Goal: Task Accomplishment & Management: Complete application form

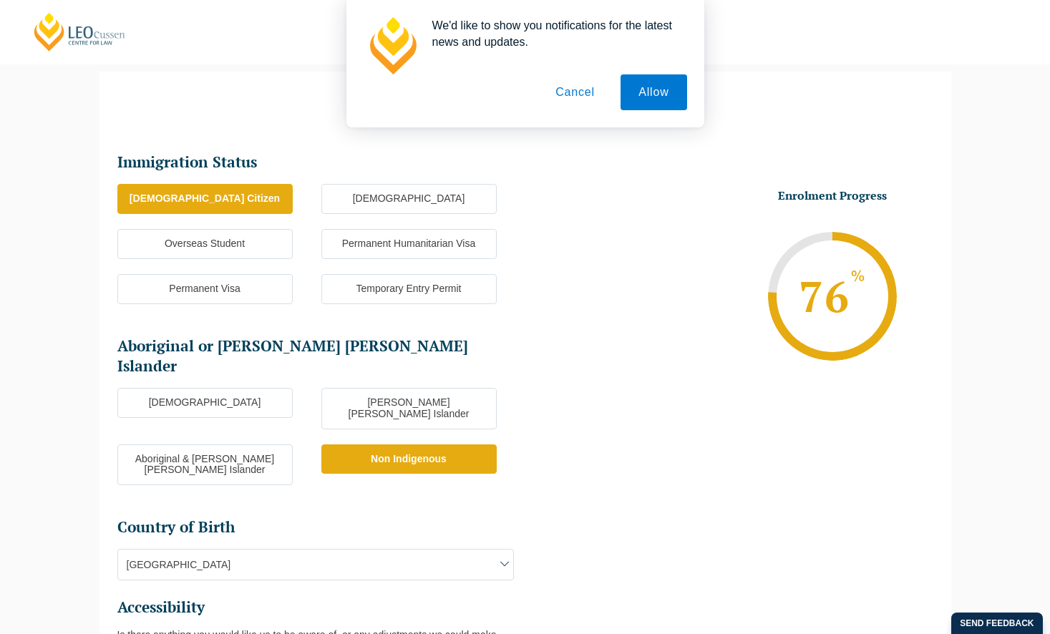
click at [239, 198] on label "[DEMOGRAPHIC_DATA] Citizen" at bounding box center [204, 199] width 175 height 30
click at [0, 0] on input "[DEMOGRAPHIC_DATA] Citizen" at bounding box center [0, 0] width 0 height 0
click at [649, 91] on button "Allow" at bounding box center [654, 92] width 66 height 36
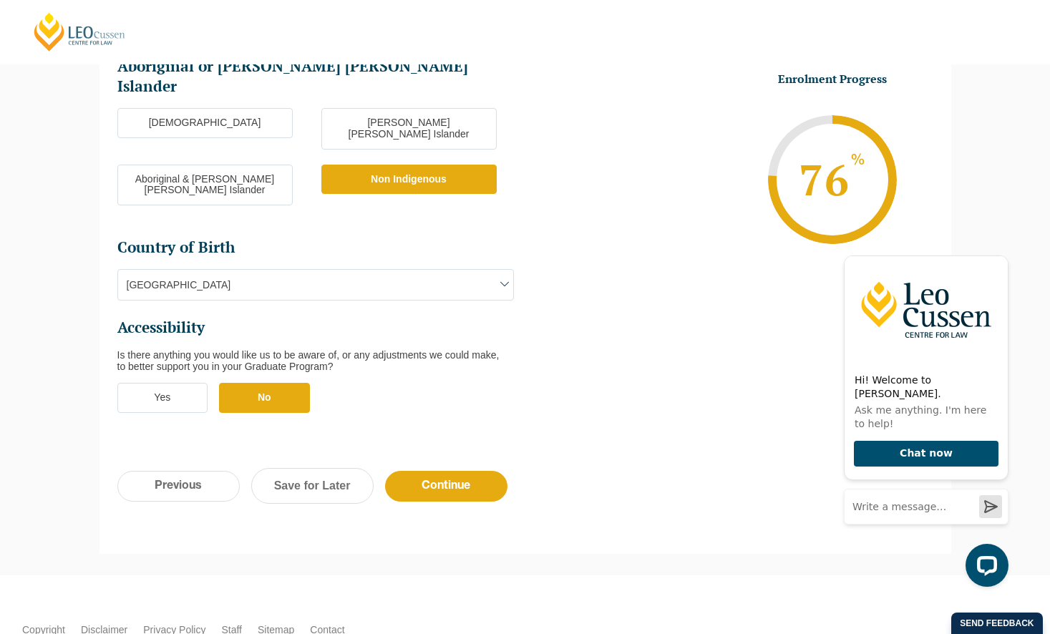
scroll to position [457, 0]
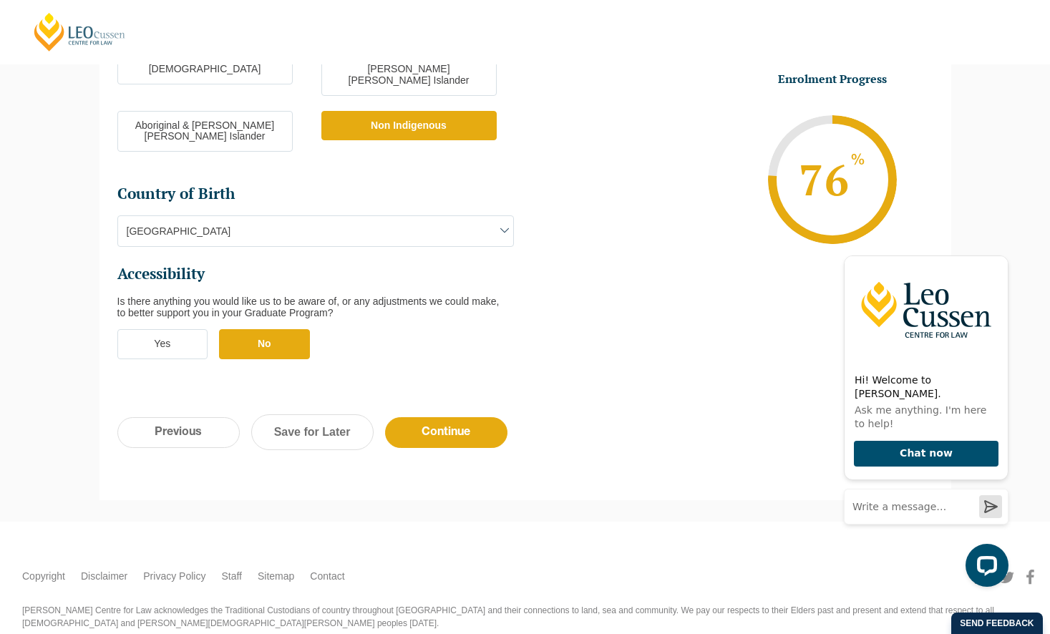
click at [258, 329] on label "No" at bounding box center [264, 344] width 91 height 30
click at [0, 0] on input "No" at bounding box center [0, 0] width 0 height 0
click at [451, 417] on input "Continue" at bounding box center [446, 432] width 122 height 31
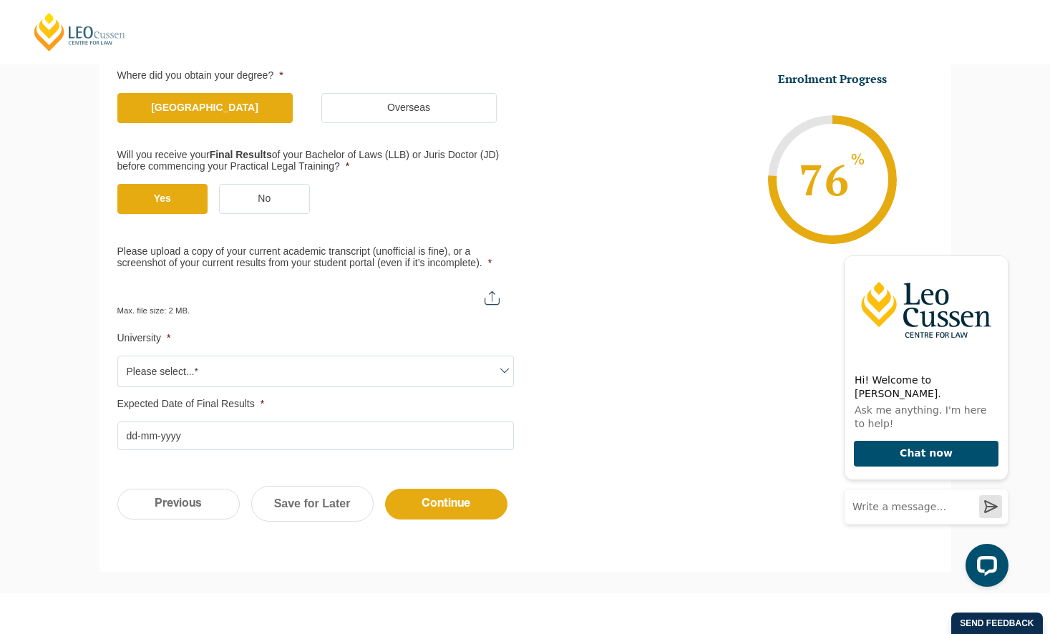
scroll to position [342, 0]
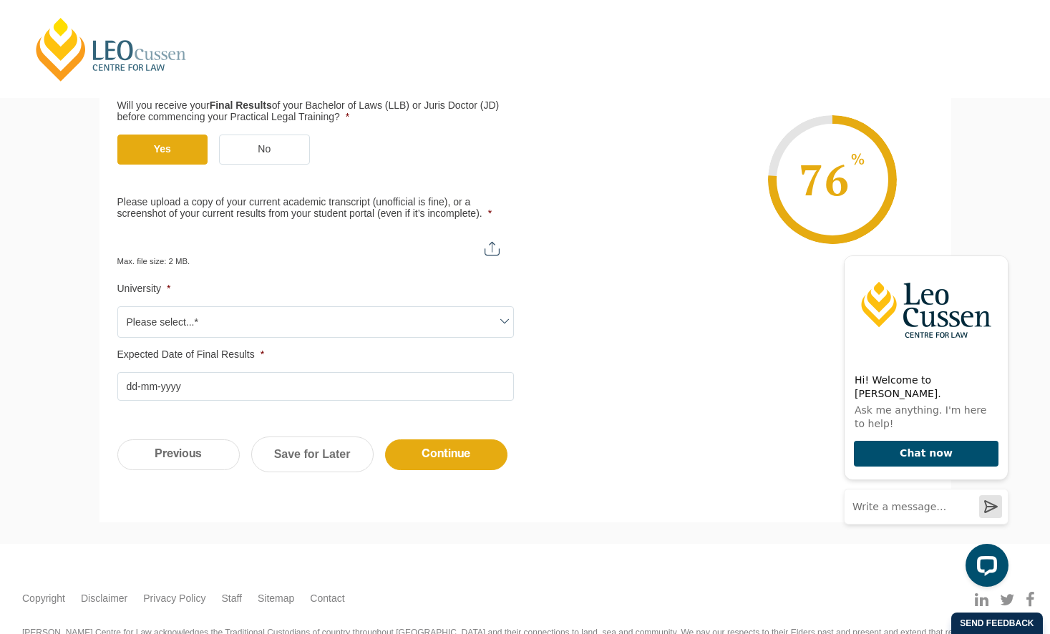
click at [497, 248] on input "Please upload a copy of your current academic transcript (unofficial is fine), …" at bounding box center [315, 243] width 397 height 24
type input "C:\fakepath\[PERSON_NAME] Academic Transcript .pdf"
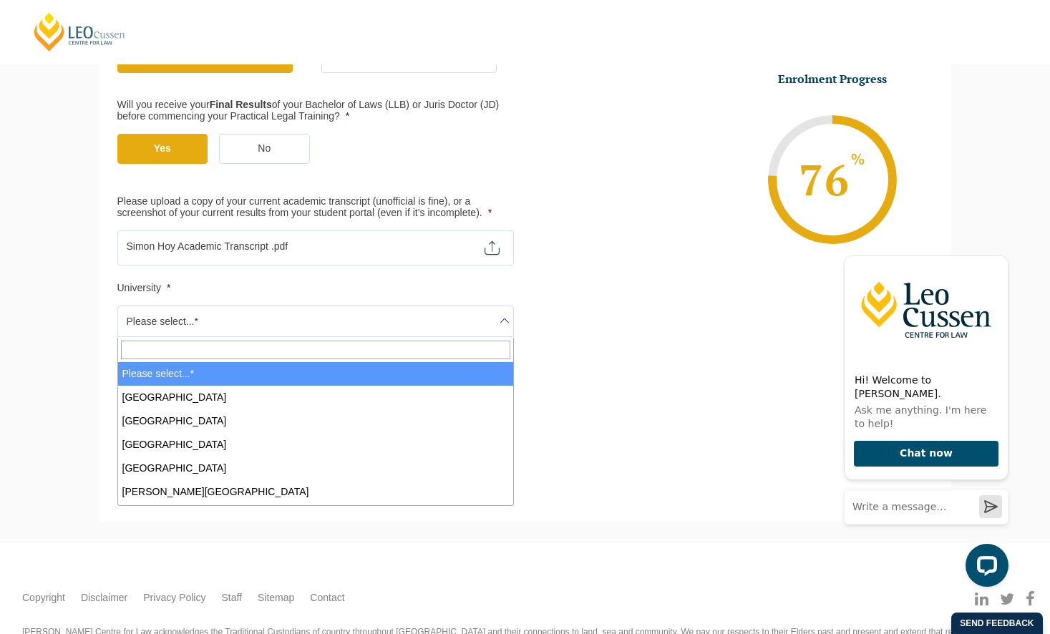
click at [505, 322] on span at bounding box center [504, 320] width 17 height 17
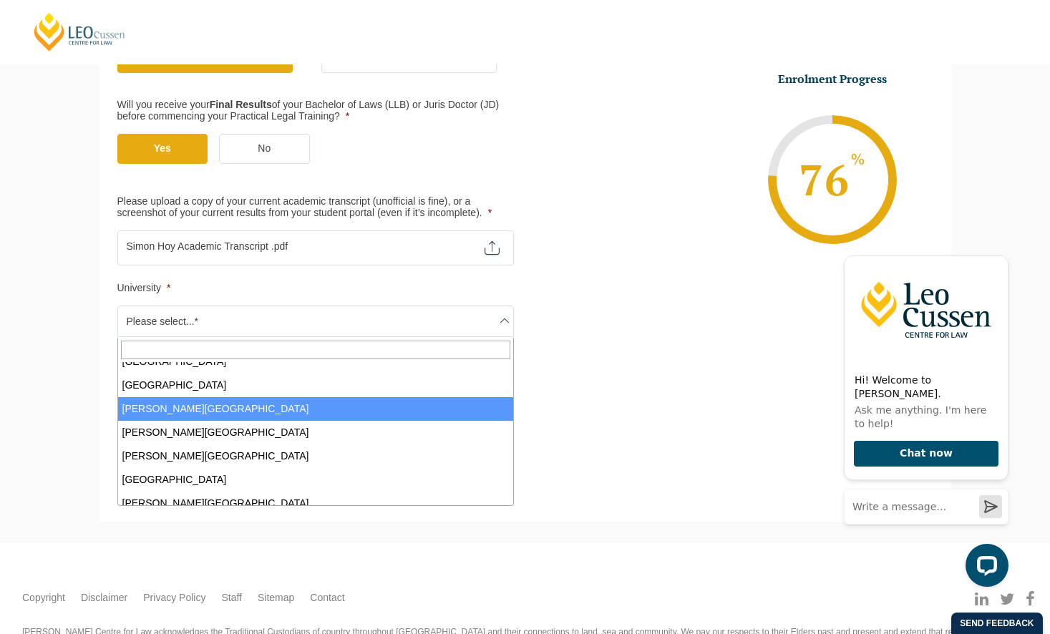
scroll to position [85, 0]
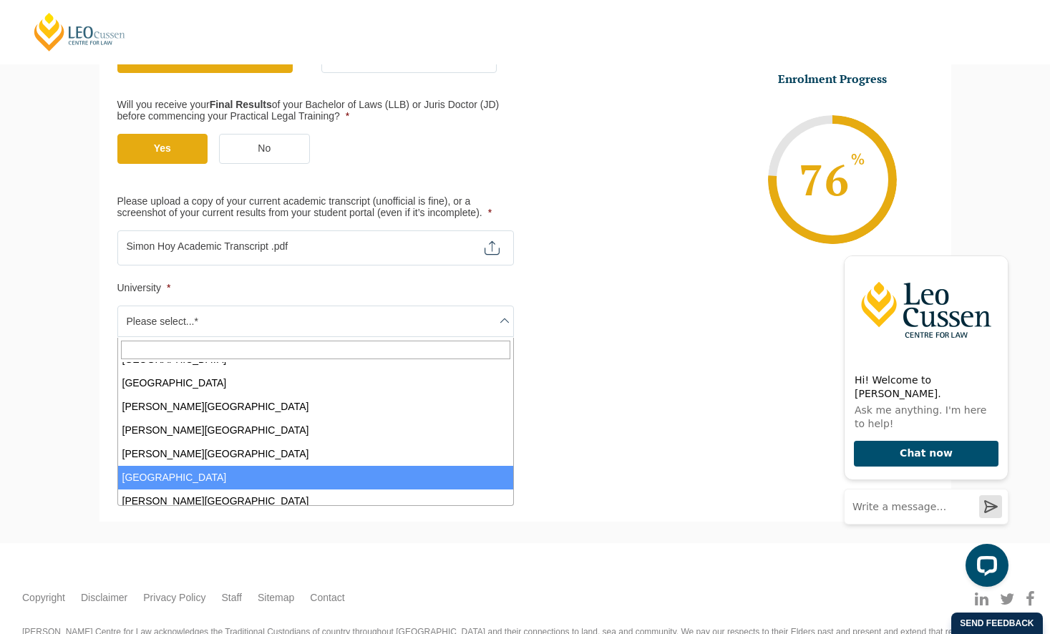
select select "[GEOGRAPHIC_DATA]"
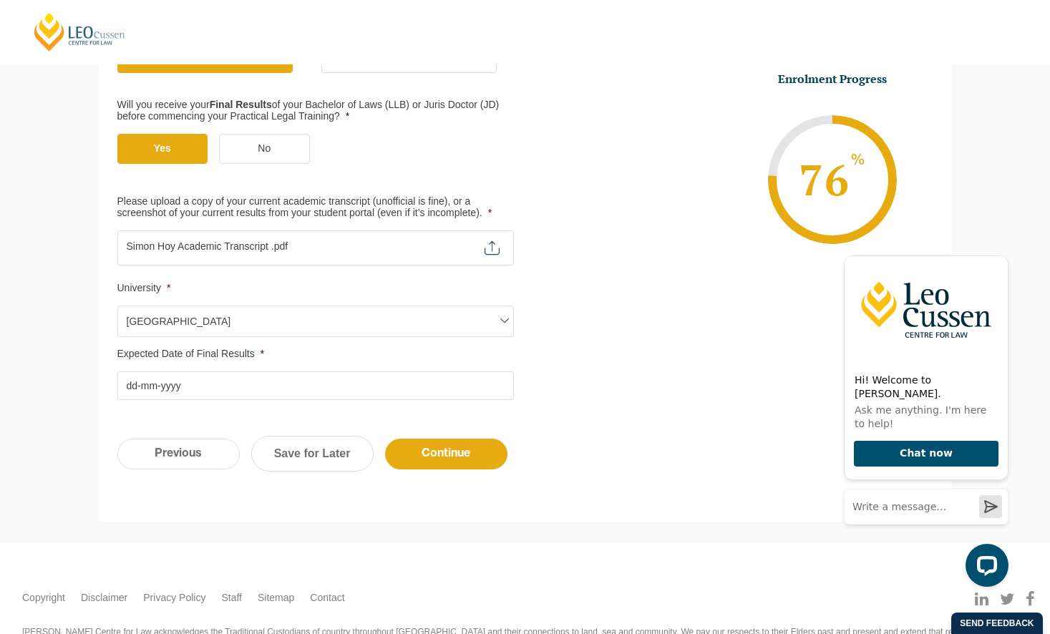
click at [248, 389] on input "Expected Date of Final Results *" at bounding box center [315, 386] width 397 height 29
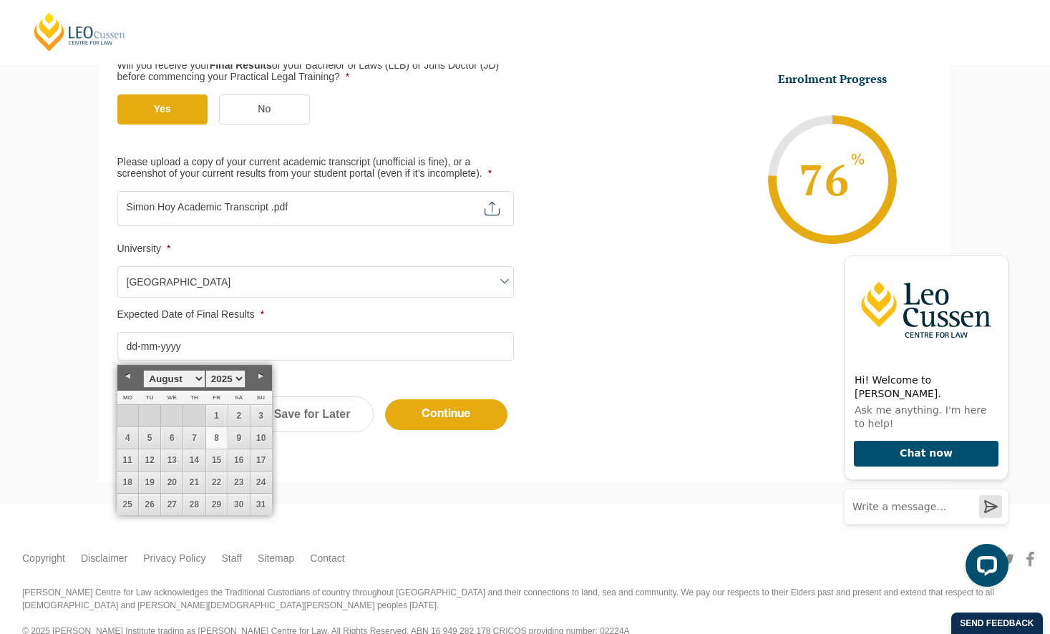
scroll to position [397, 0]
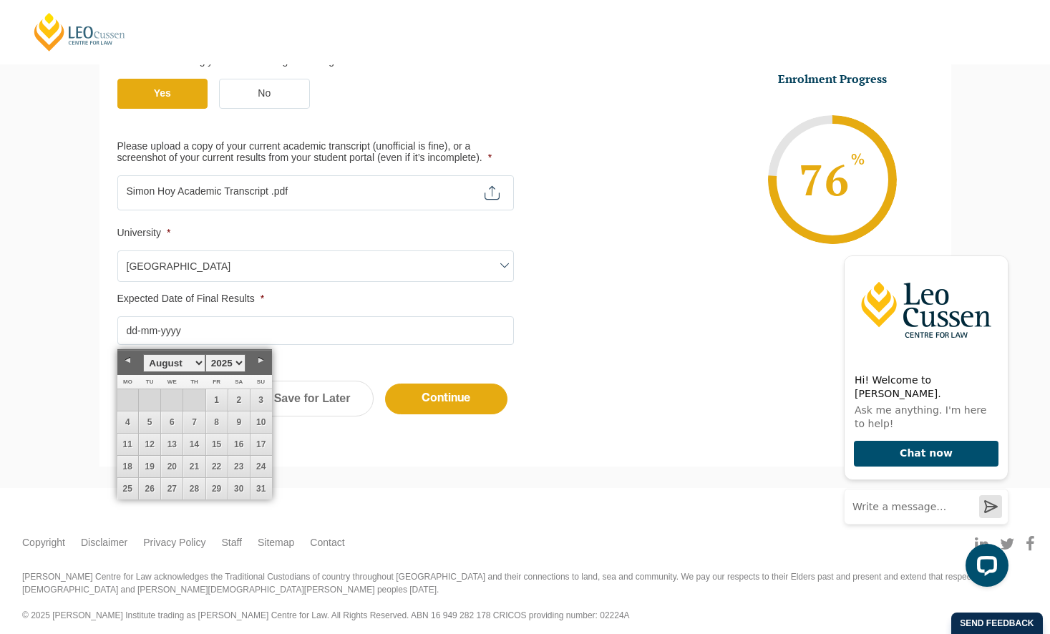
click at [198, 361] on select "January February March April May June July August September October November De…" at bounding box center [174, 363] width 62 height 18
click at [324, 441] on div "Previous Continue Save for Later" at bounding box center [526, 406] width 852 height 79
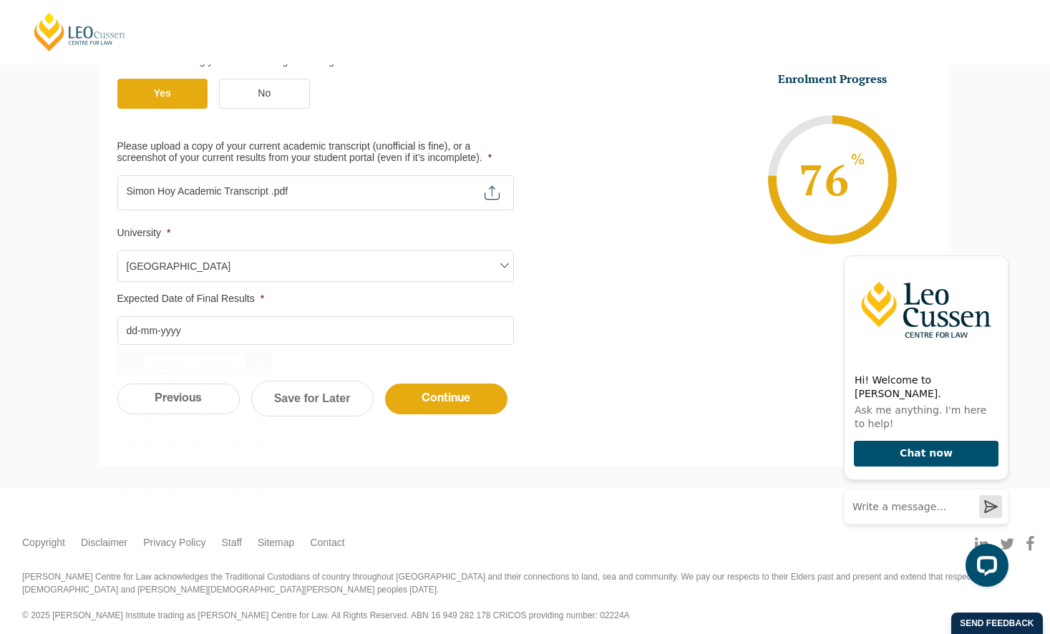
click at [213, 331] on input "Expected Date of Final Results *" at bounding box center [315, 330] width 397 height 29
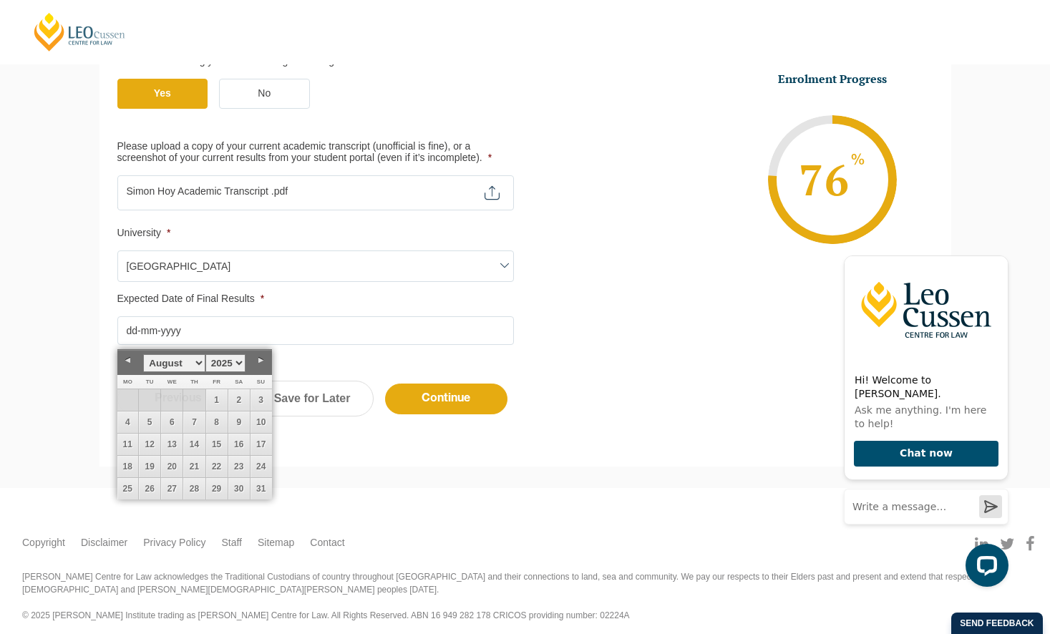
click at [355, 435] on div "Previous Continue Save for Later" at bounding box center [526, 406] width 852 height 79
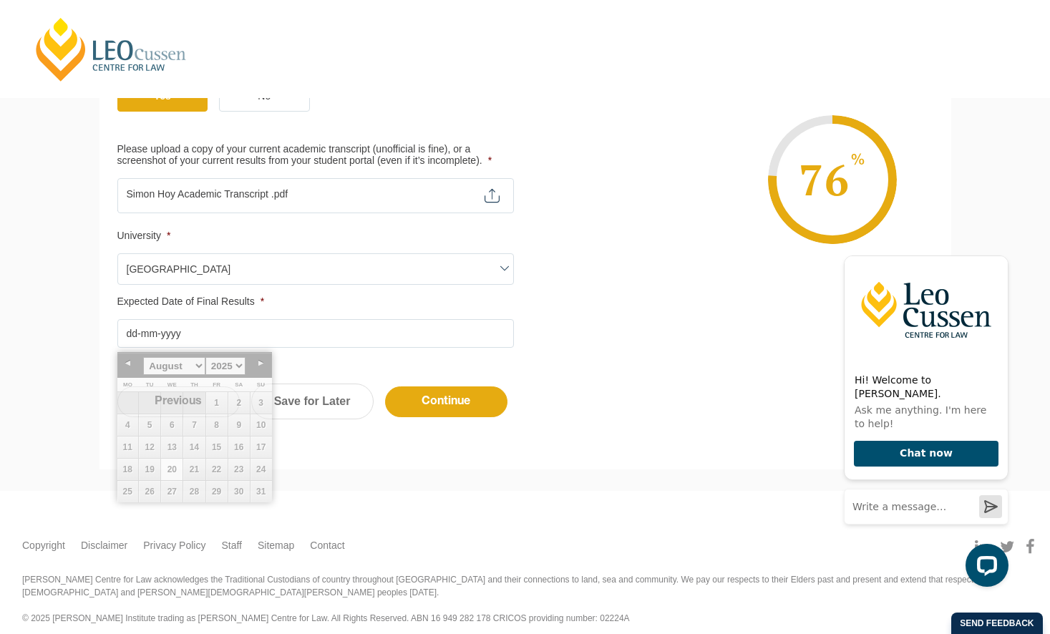
click at [427, 336] on input "Expected Date of Final Results *" at bounding box center [315, 333] width 397 height 29
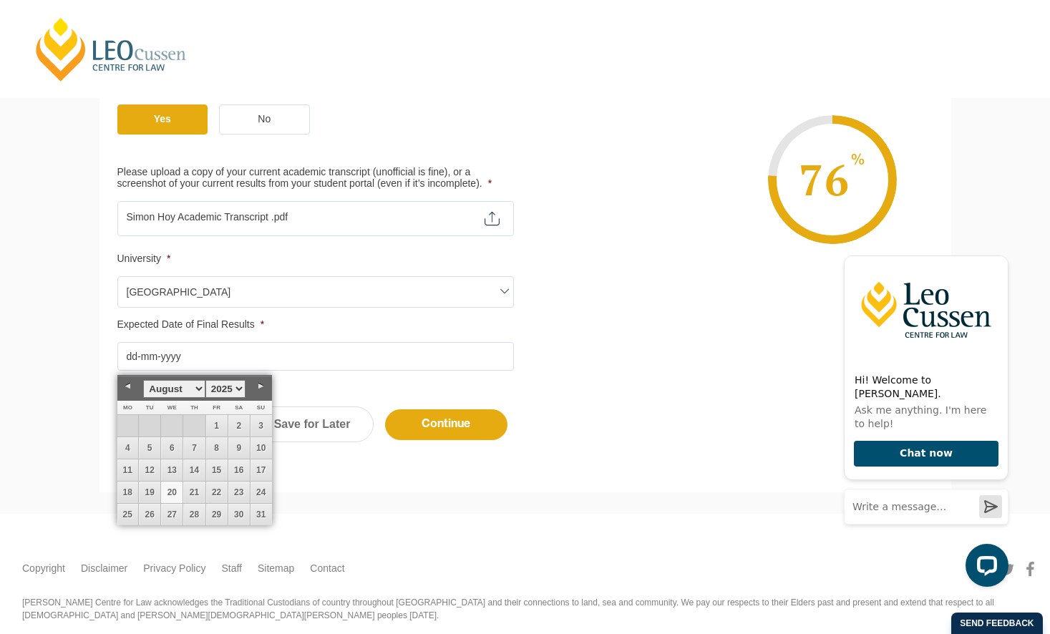
scroll to position [367, 0]
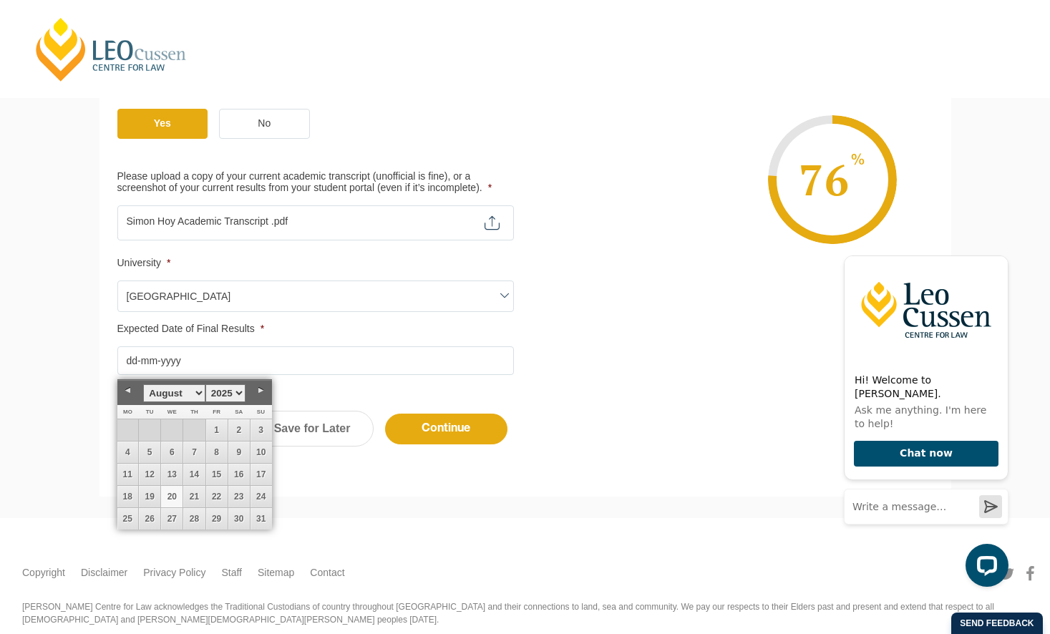
click at [200, 394] on select "January February March April May June July August September October November De…" at bounding box center [174, 393] width 62 height 18
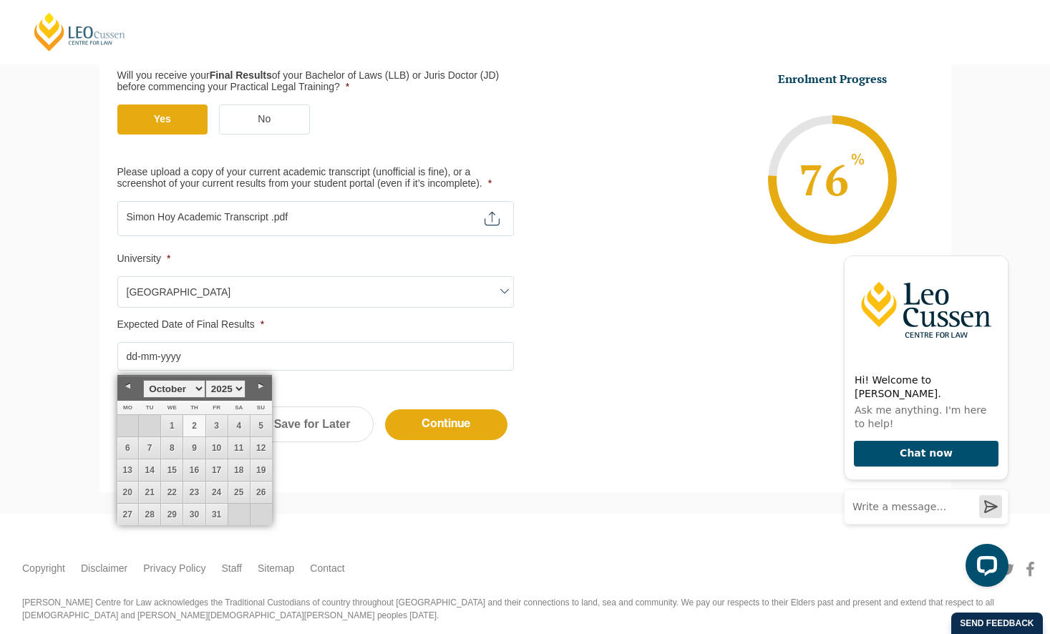
scroll to position [353, 0]
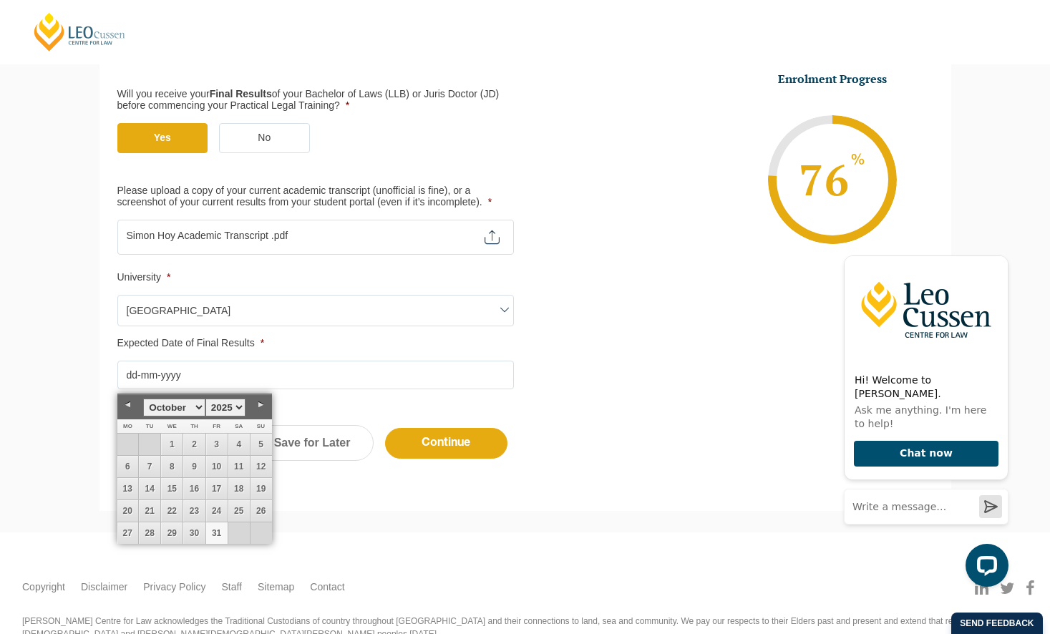
click at [214, 531] on link "31" at bounding box center [216, 533] width 21 height 21
type input "[DATE]"
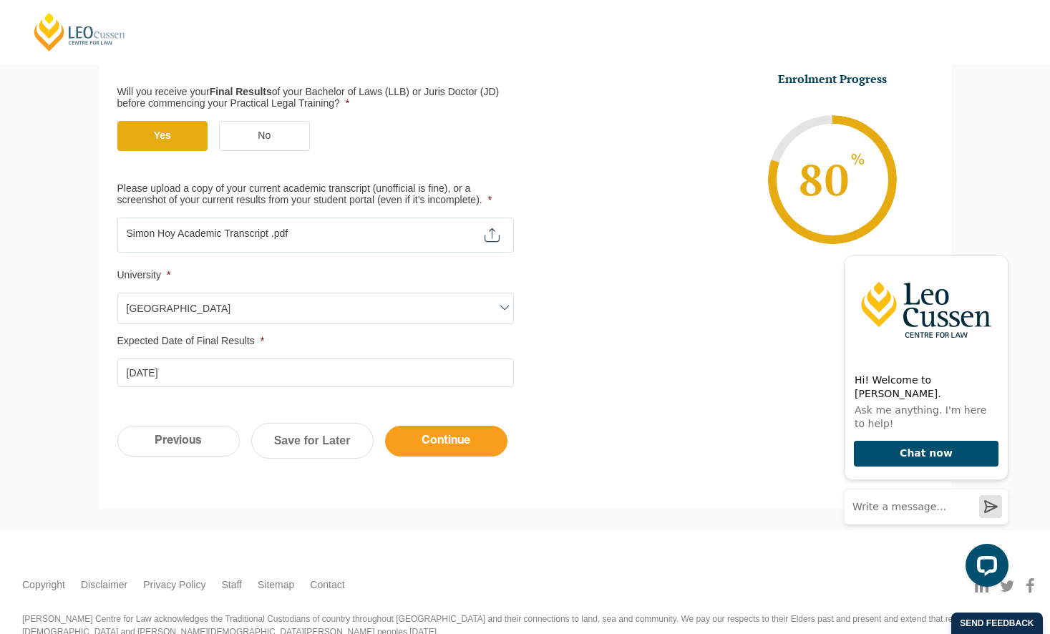
click at [443, 444] on input "Continue" at bounding box center [446, 441] width 122 height 31
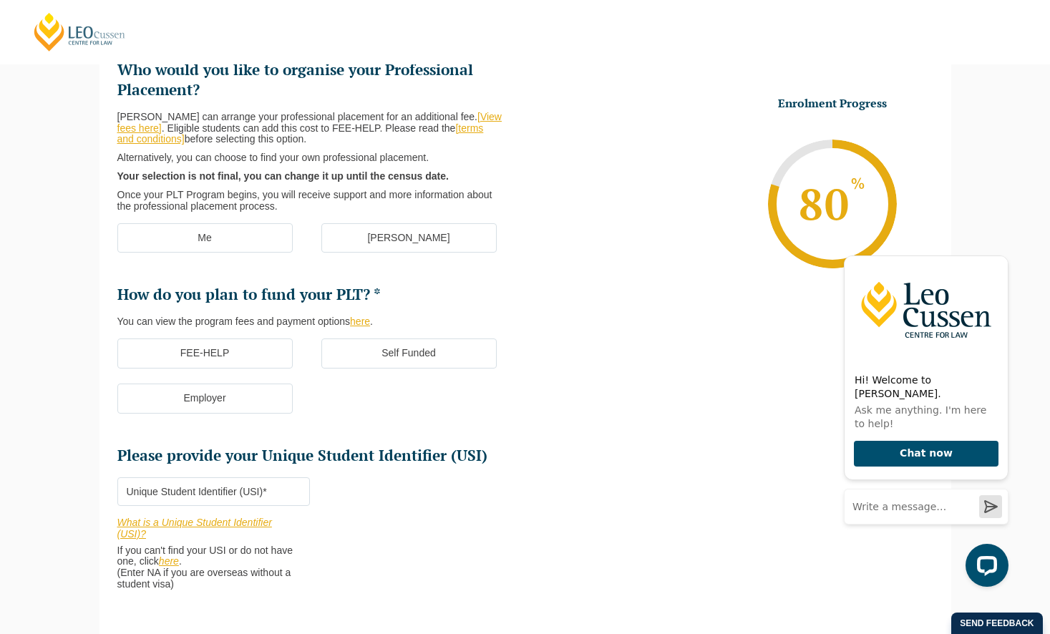
scroll to position [223, 0]
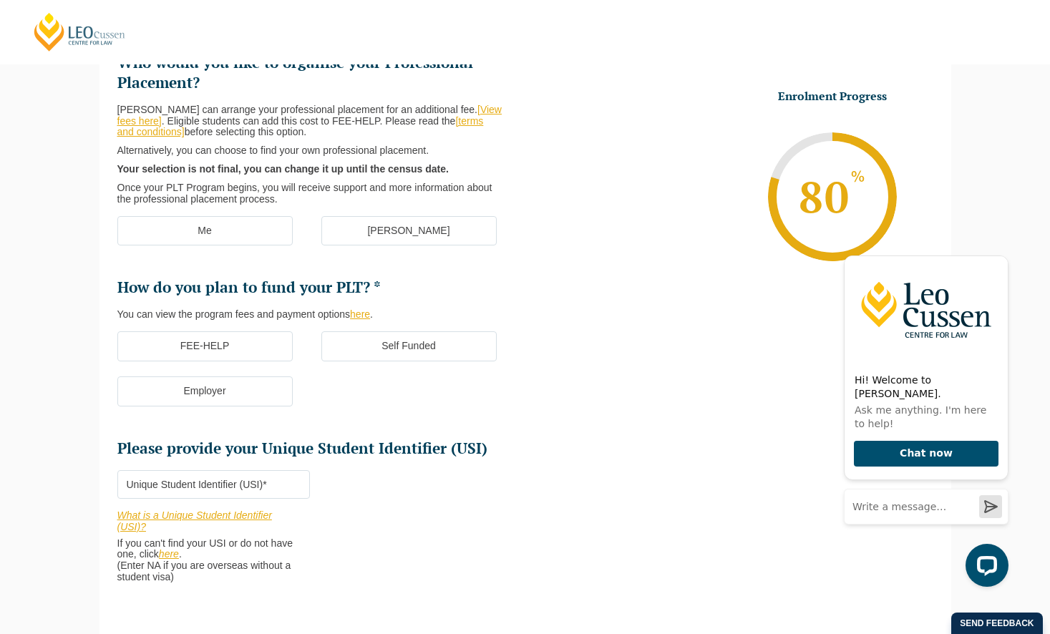
click at [410, 232] on label "[PERSON_NAME]" at bounding box center [408, 231] width 175 height 30
click at [0, 0] on input "[PERSON_NAME]" at bounding box center [0, 0] width 0 height 0
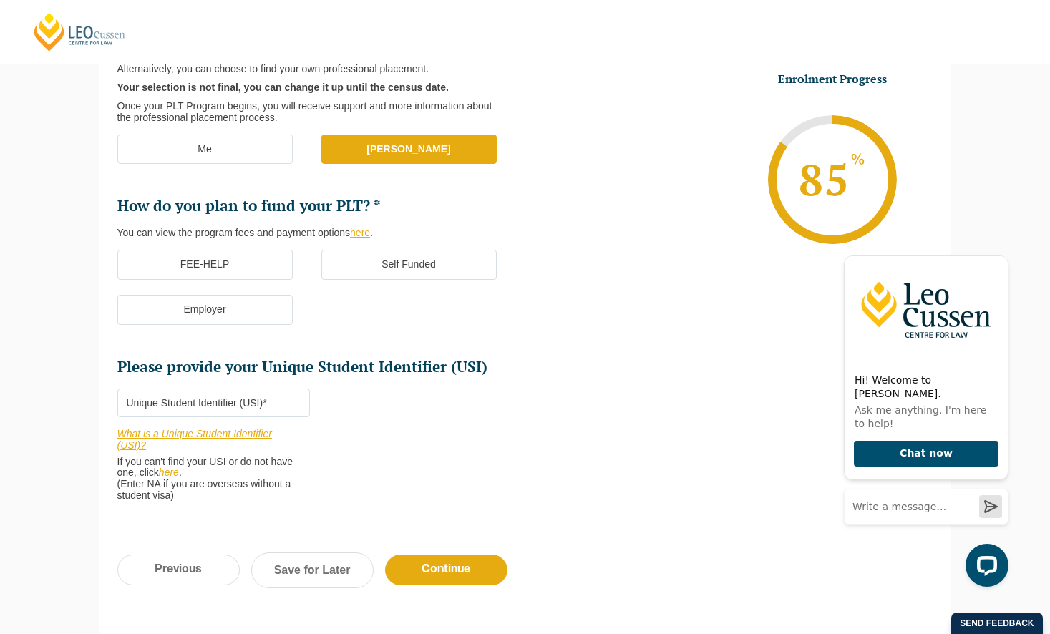
scroll to position [420, 0]
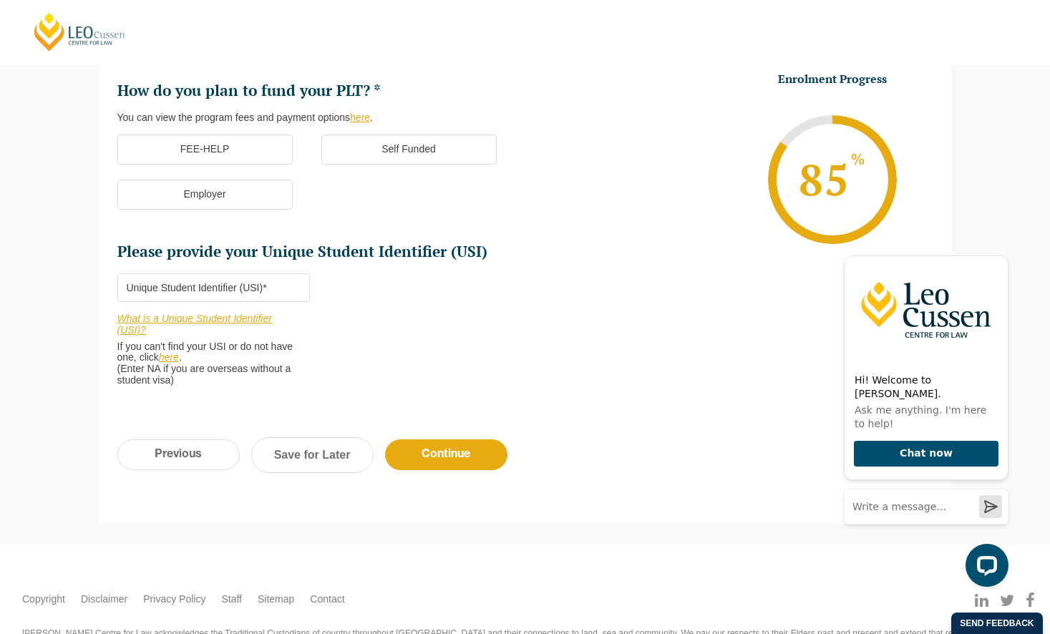
click at [216, 150] on label "FEE-HELP" at bounding box center [204, 150] width 175 height 30
click at [0, 0] on input "FEE-HELP" at bounding box center [0, 0] width 0 height 0
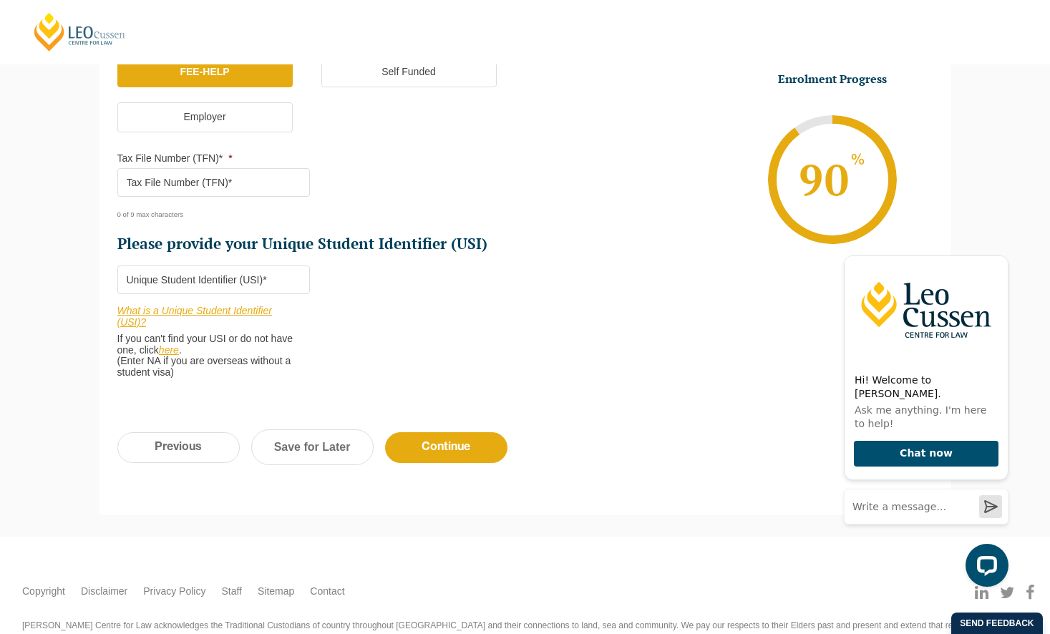
scroll to position [487, 0]
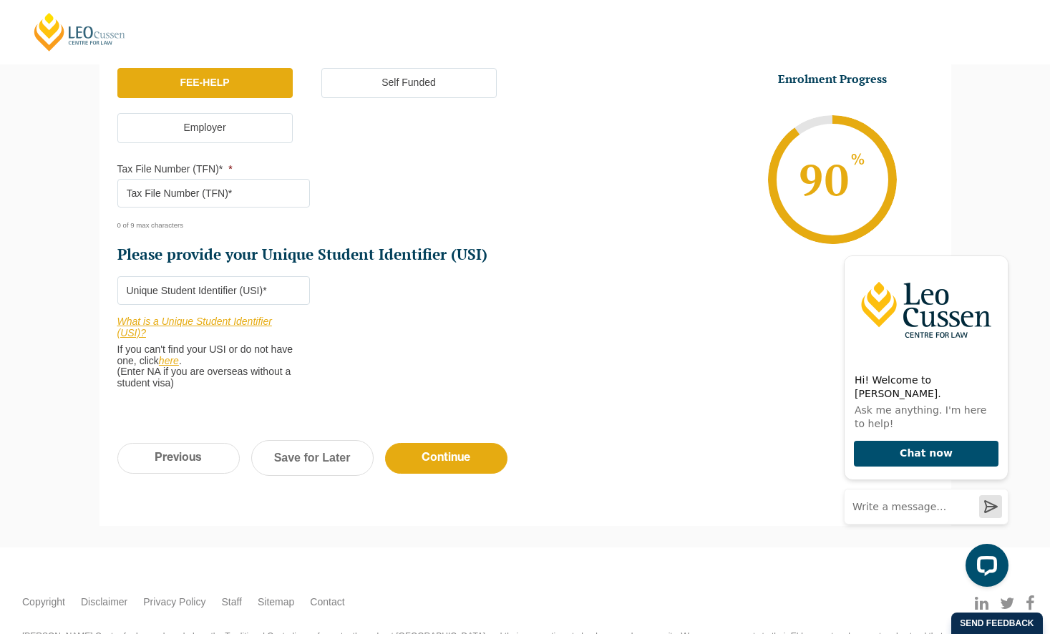
click at [253, 195] on input "Tax File Number (TFN)* *" at bounding box center [213, 193] width 193 height 29
click at [175, 194] on input "Tax File Number (TFN)* *" at bounding box center [213, 193] width 193 height 29
click at [250, 193] on input "Tax File Number (TFN)* *" at bounding box center [213, 193] width 193 height 29
paste input "149720970"
type input "149720970"
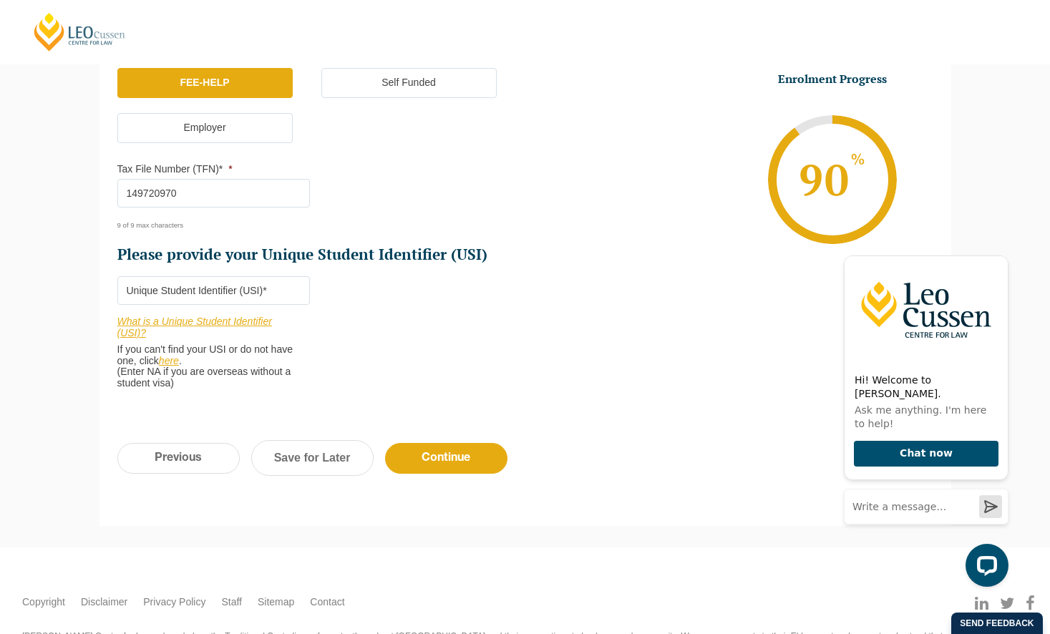
click at [195, 293] on input "Please provide your Unique Student Identifier (USI) *" at bounding box center [213, 290] width 193 height 29
click at [241, 324] on link "What is a Unique Student Identifier (USI)?" at bounding box center [194, 327] width 155 height 23
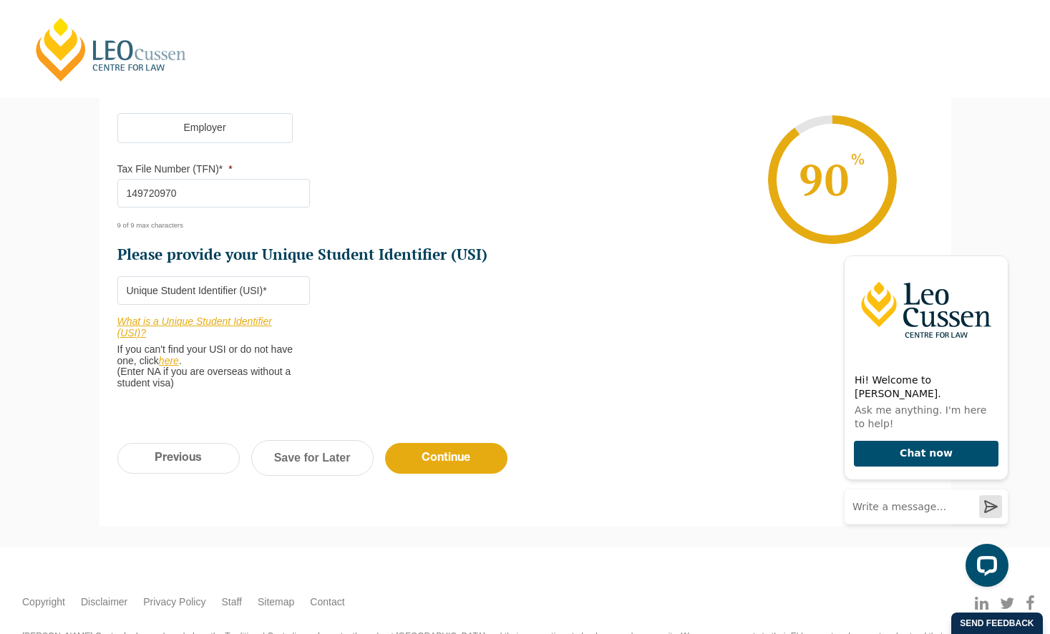
click at [201, 294] on input "Please provide your Unique Student Identifier (USI) *" at bounding box center [213, 290] width 193 height 29
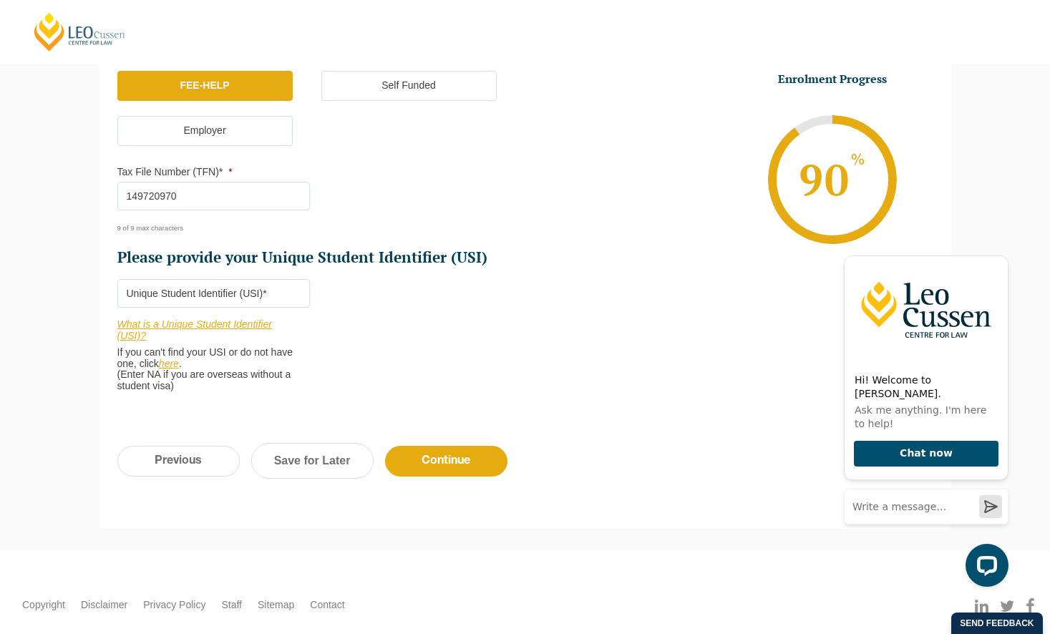
scroll to position [486, 0]
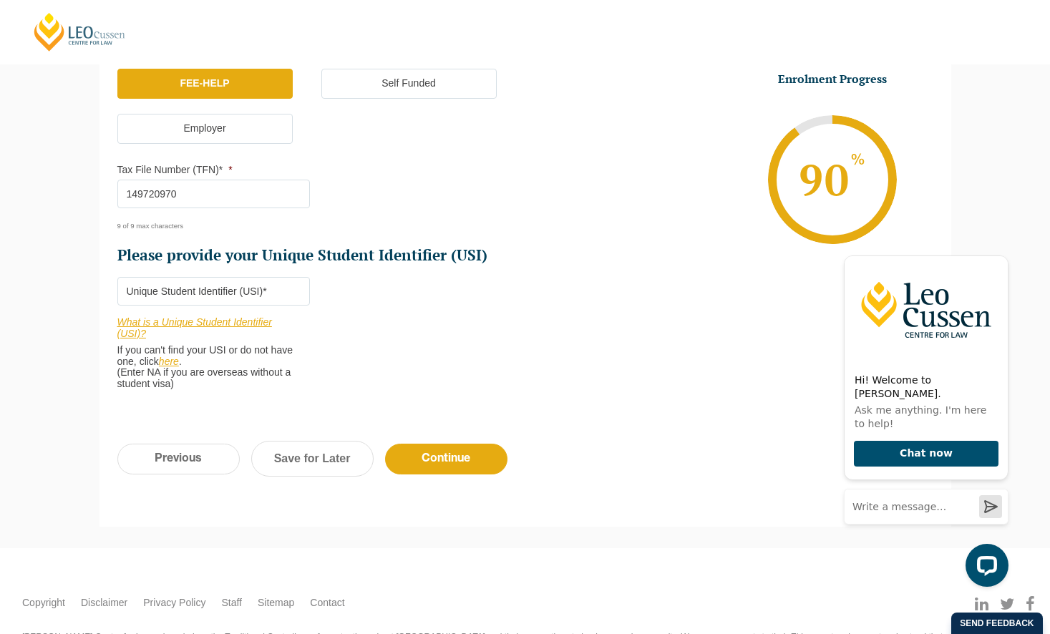
click at [203, 326] on link "What is a Unique Student Identifier (USI)?" at bounding box center [194, 327] width 155 height 23
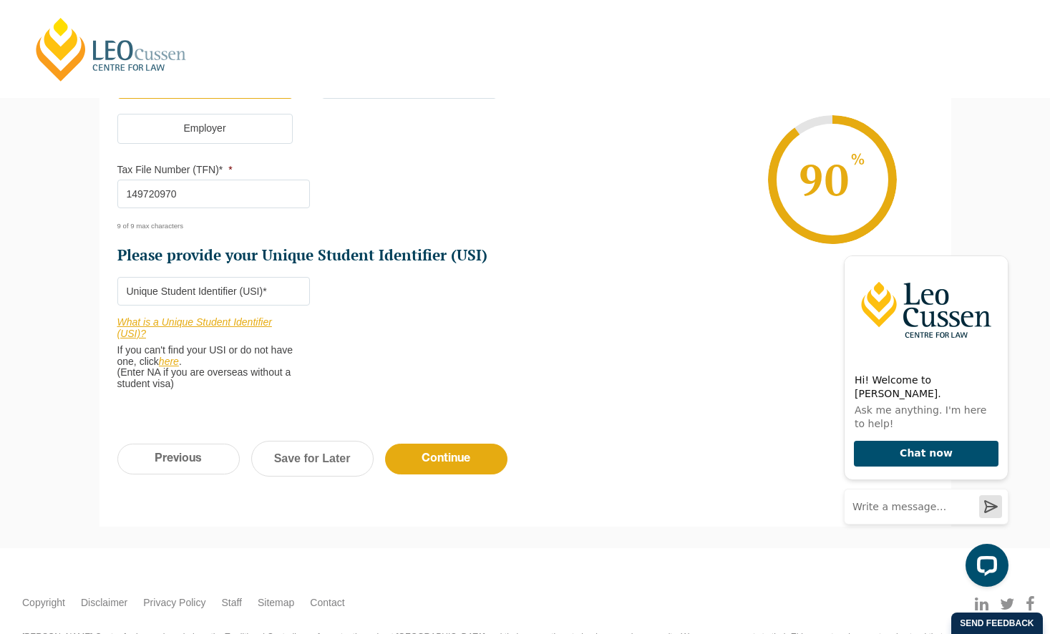
click at [216, 291] on input "Please provide your Unique Student Identifier (USI) *" at bounding box center [213, 291] width 193 height 29
paste input "T6EBXMZER2"
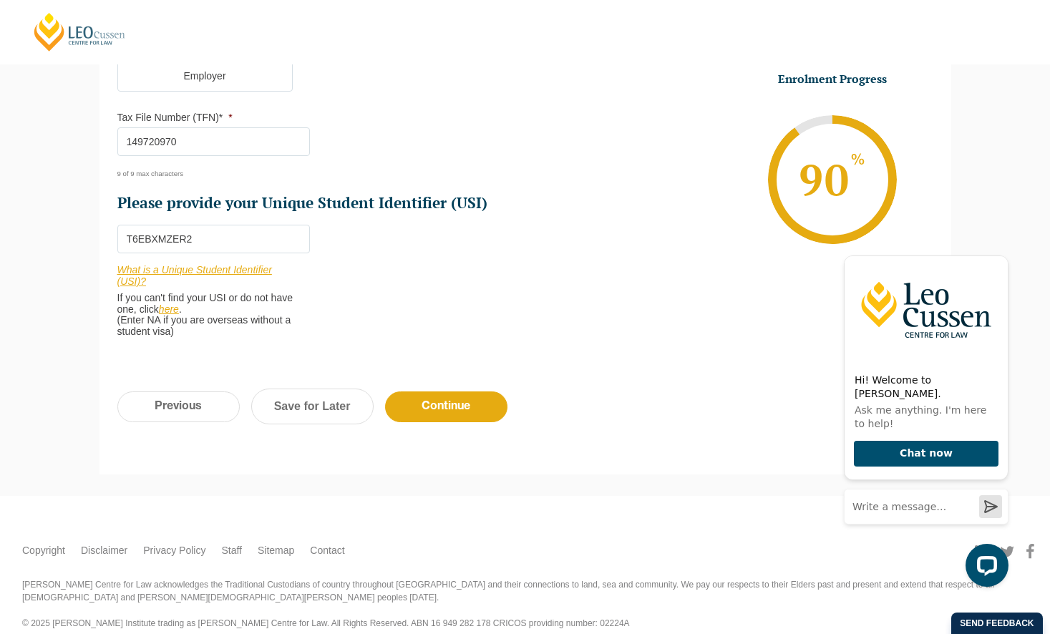
scroll to position [556, 0]
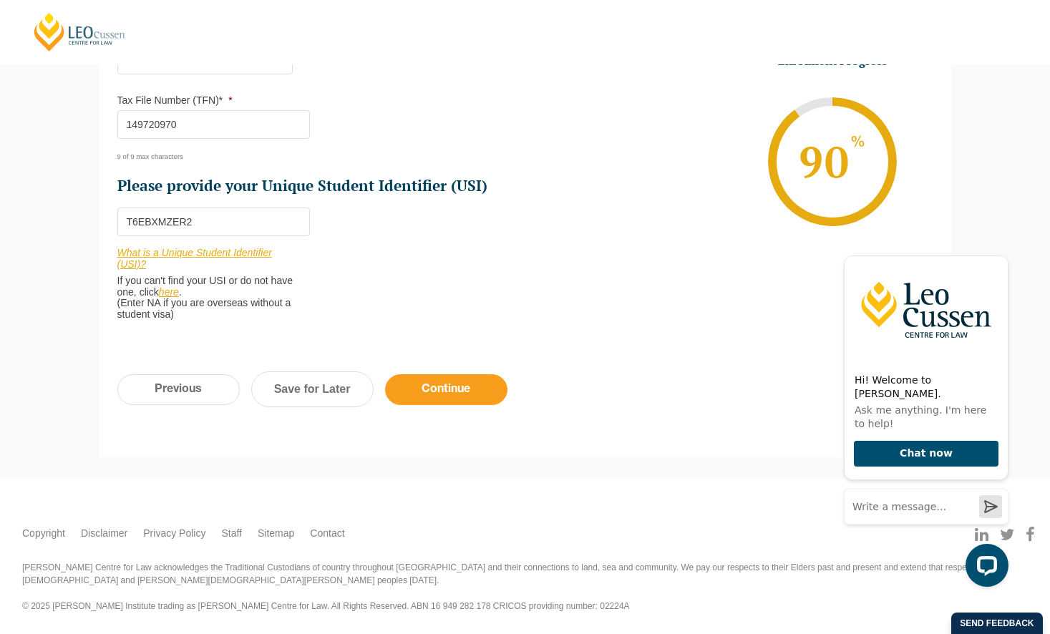
type input "T6EBXMZER2"
click at [428, 389] on input "Continue" at bounding box center [446, 389] width 122 height 31
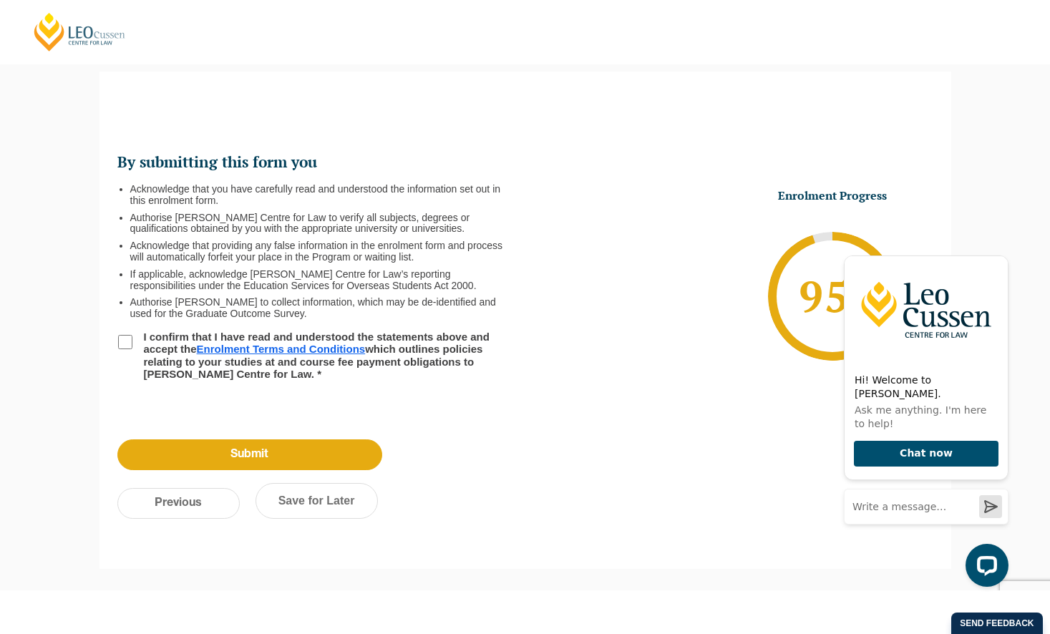
scroll to position [152, 0]
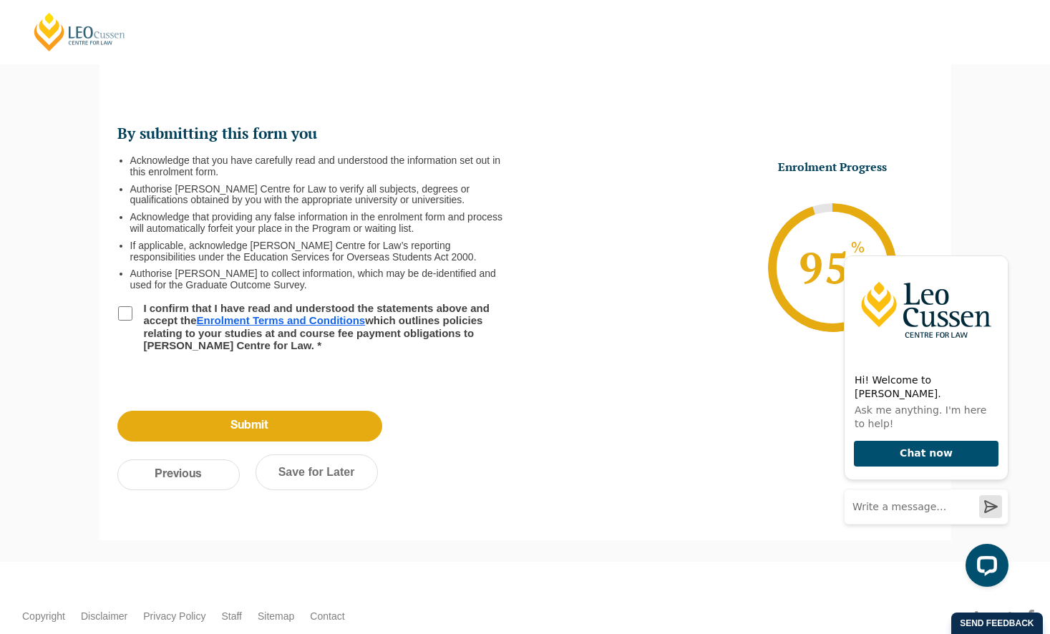
click at [123, 312] on input "I confirm that I have read and understood the statements above and accept the E…" at bounding box center [125, 313] width 14 height 14
checkbox input "true"
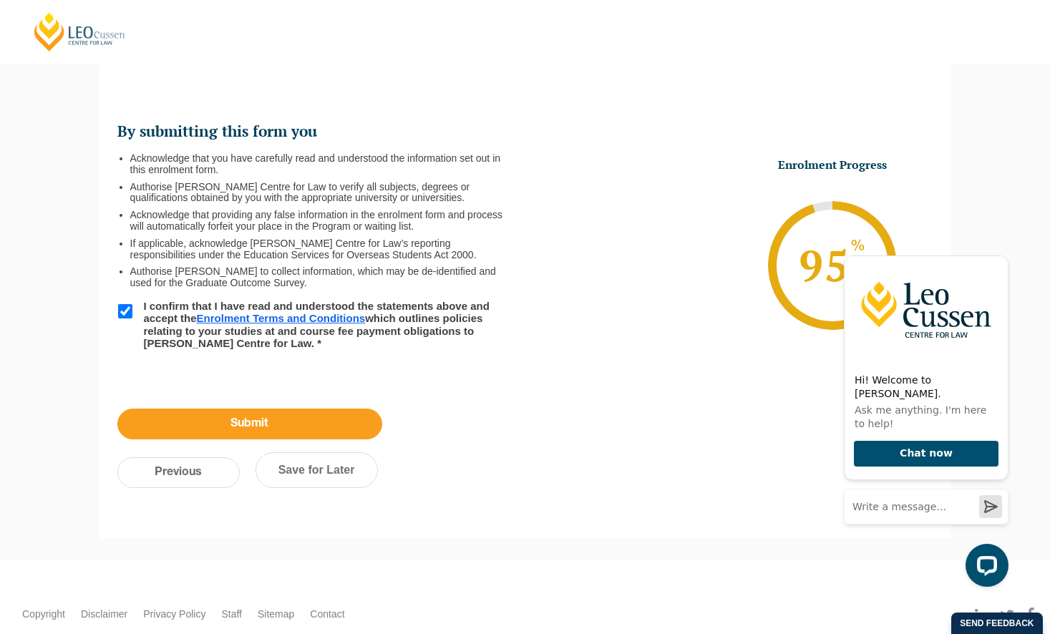
click at [233, 431] on input "Submit" at bounding box center [249, 424] width 265 height 31
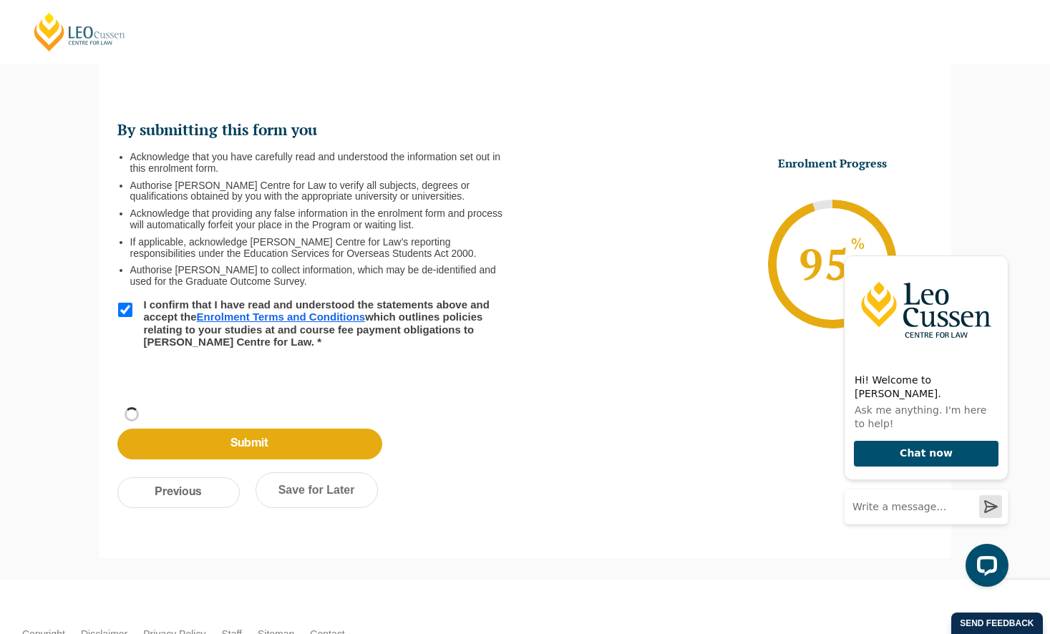
scroll to position [80, 0]
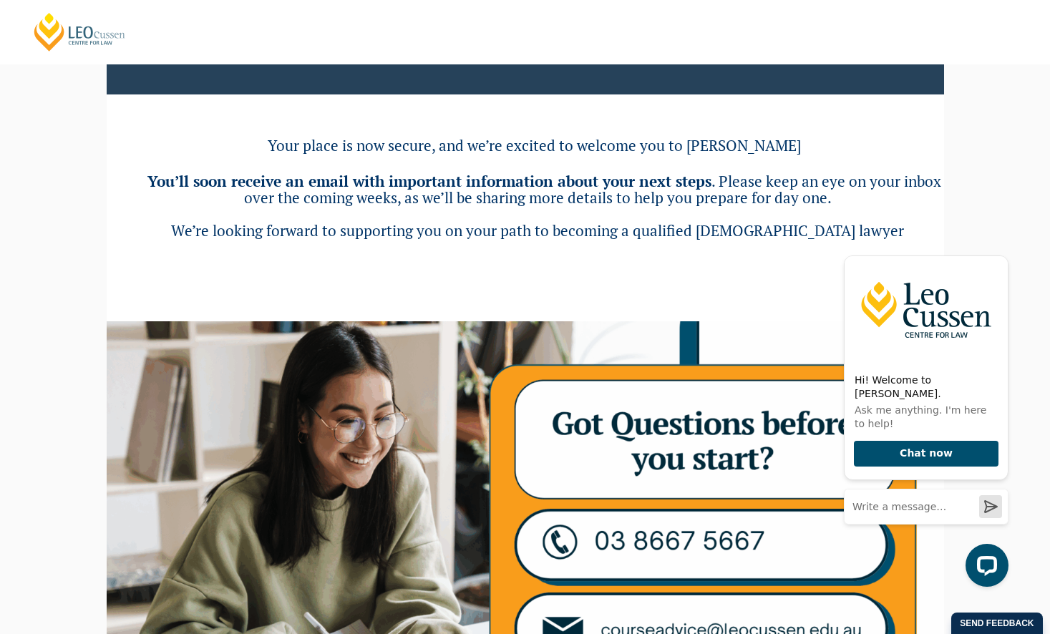
scroll to position [115, 0]
